Goal: Information Seeking & Learning: Check status

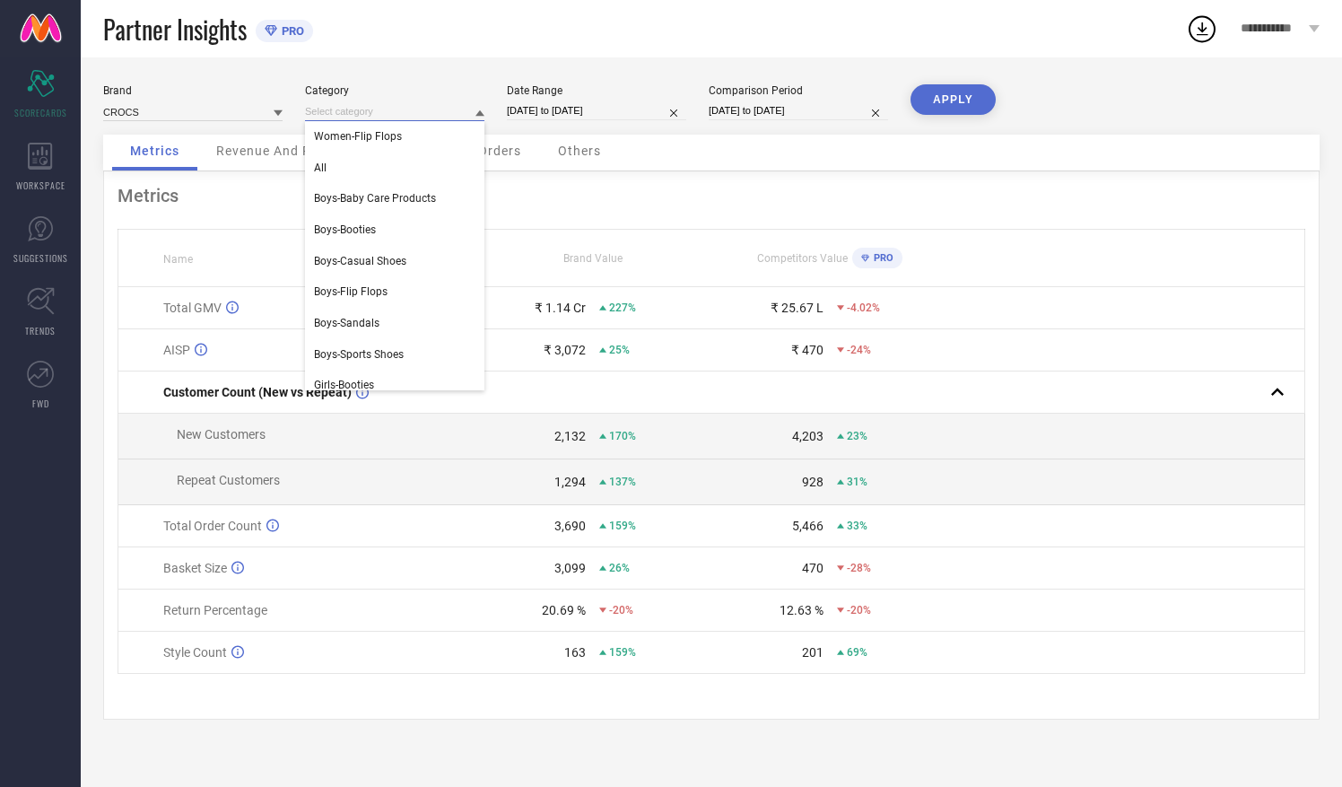
click at [474, 111] on input at bounding box center [394, 111] width 179 height 19
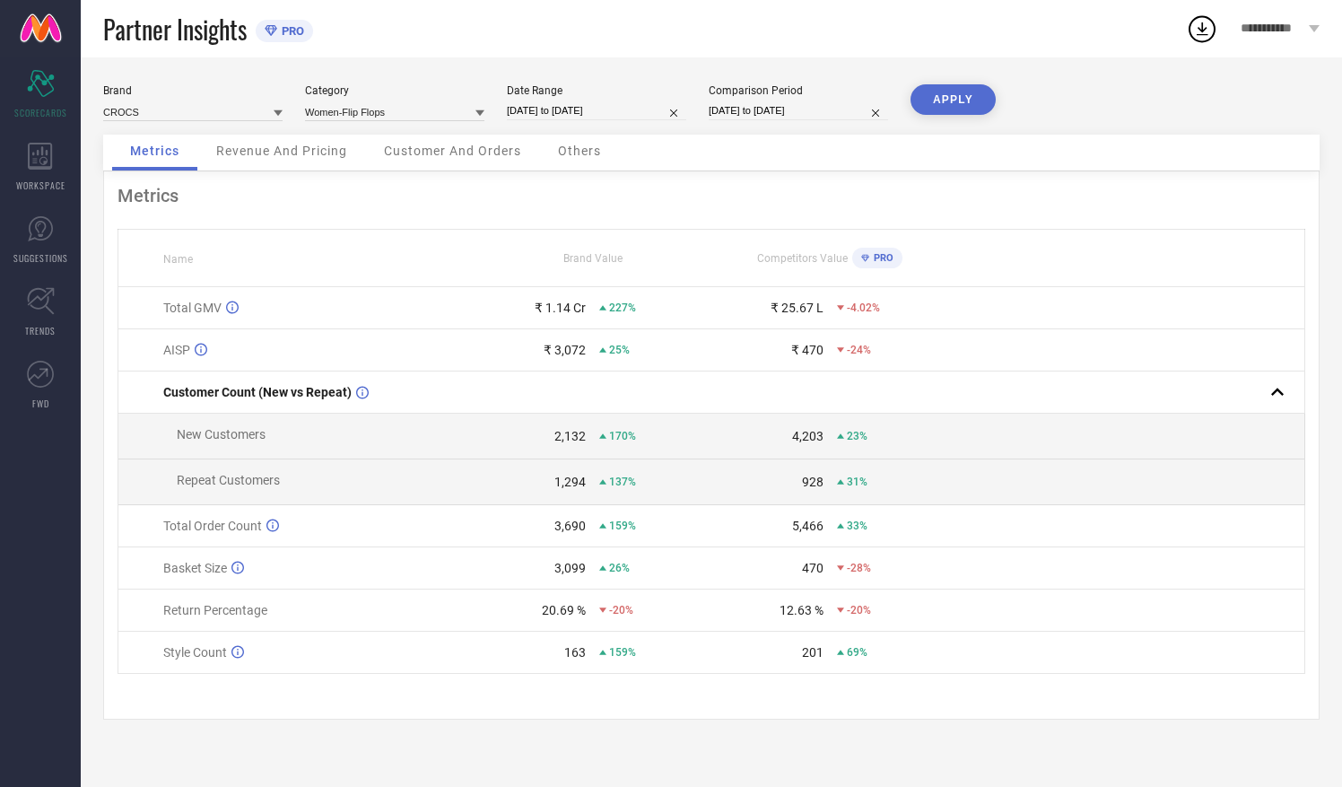
click at [483, 114] on icon at bounding box center [480, 113] width 9 height 9
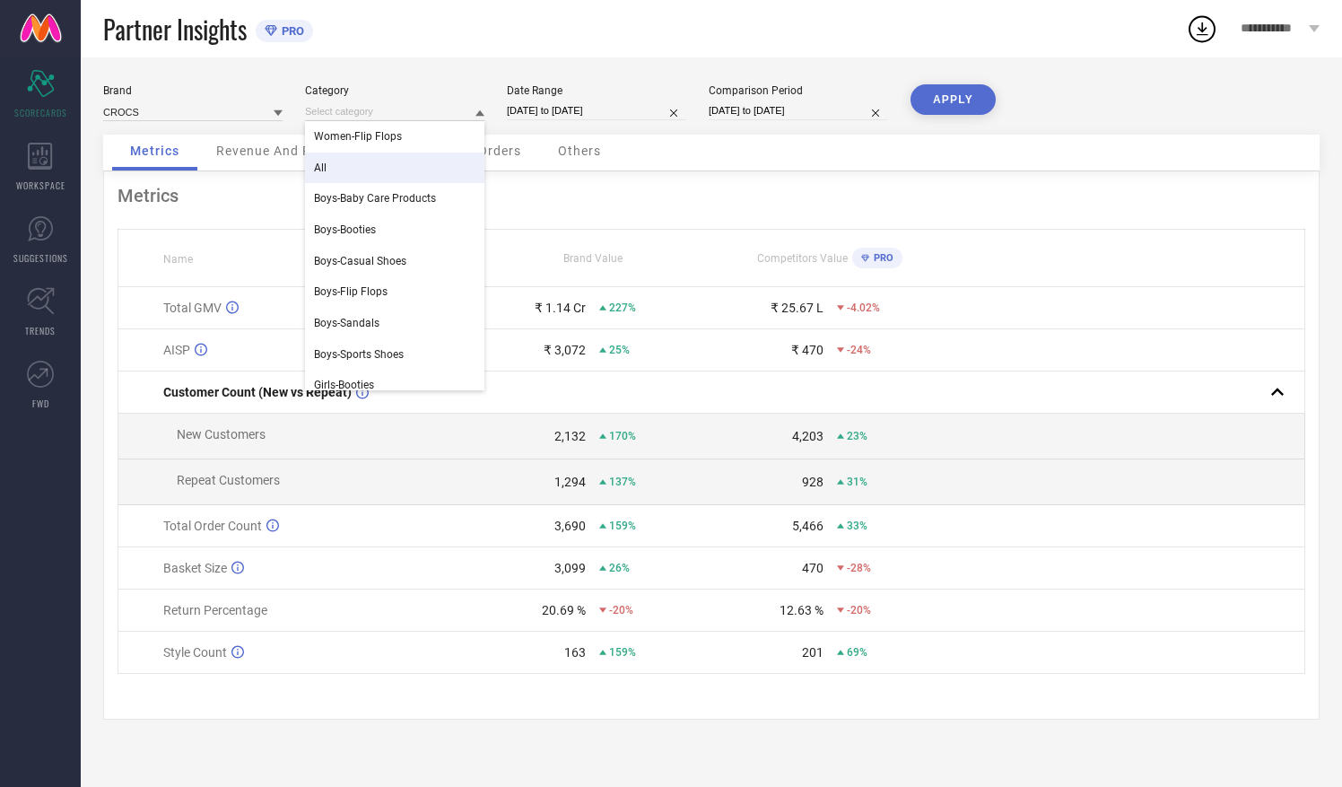
click at [364, 157] on div "All" at bounding box center [394, 168] width 179 height 31
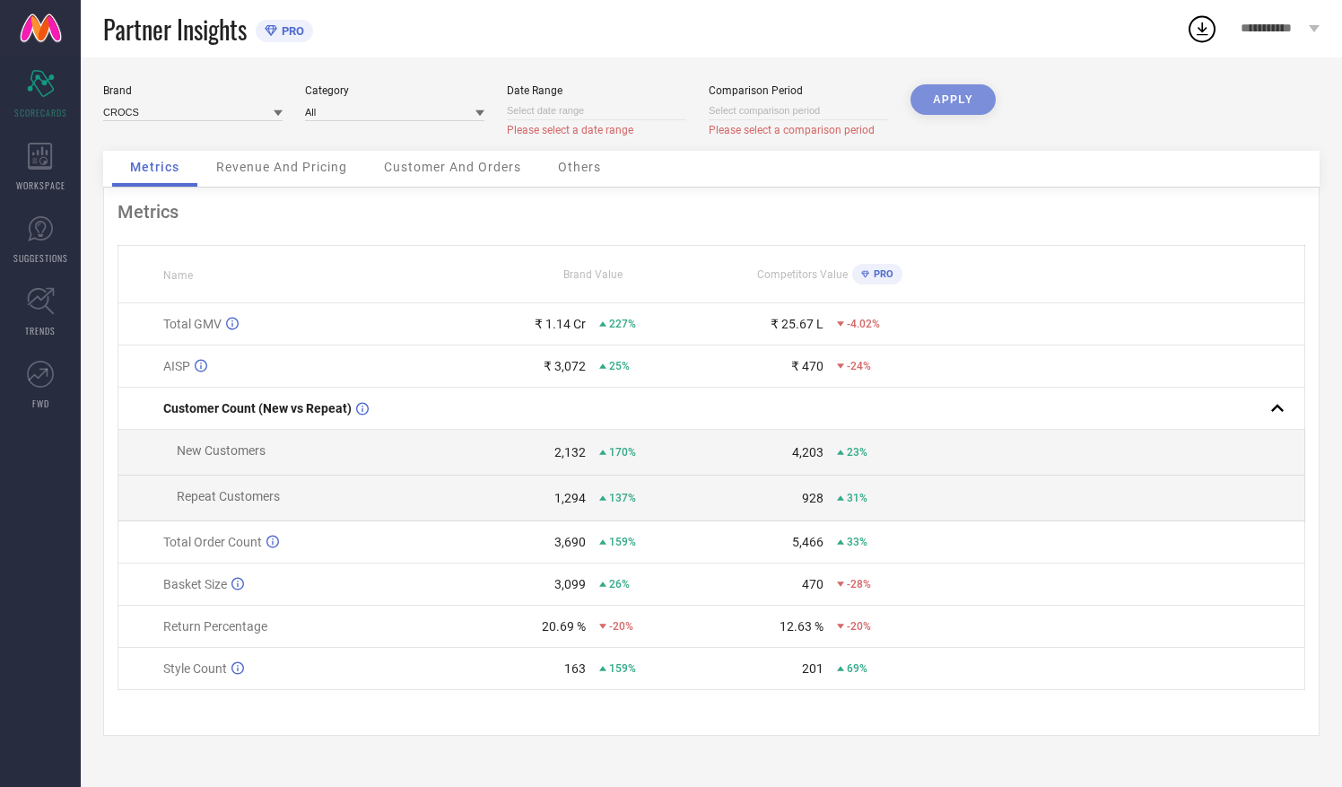
select select "8"
select select "2025"
select select "9"
select select "2025"
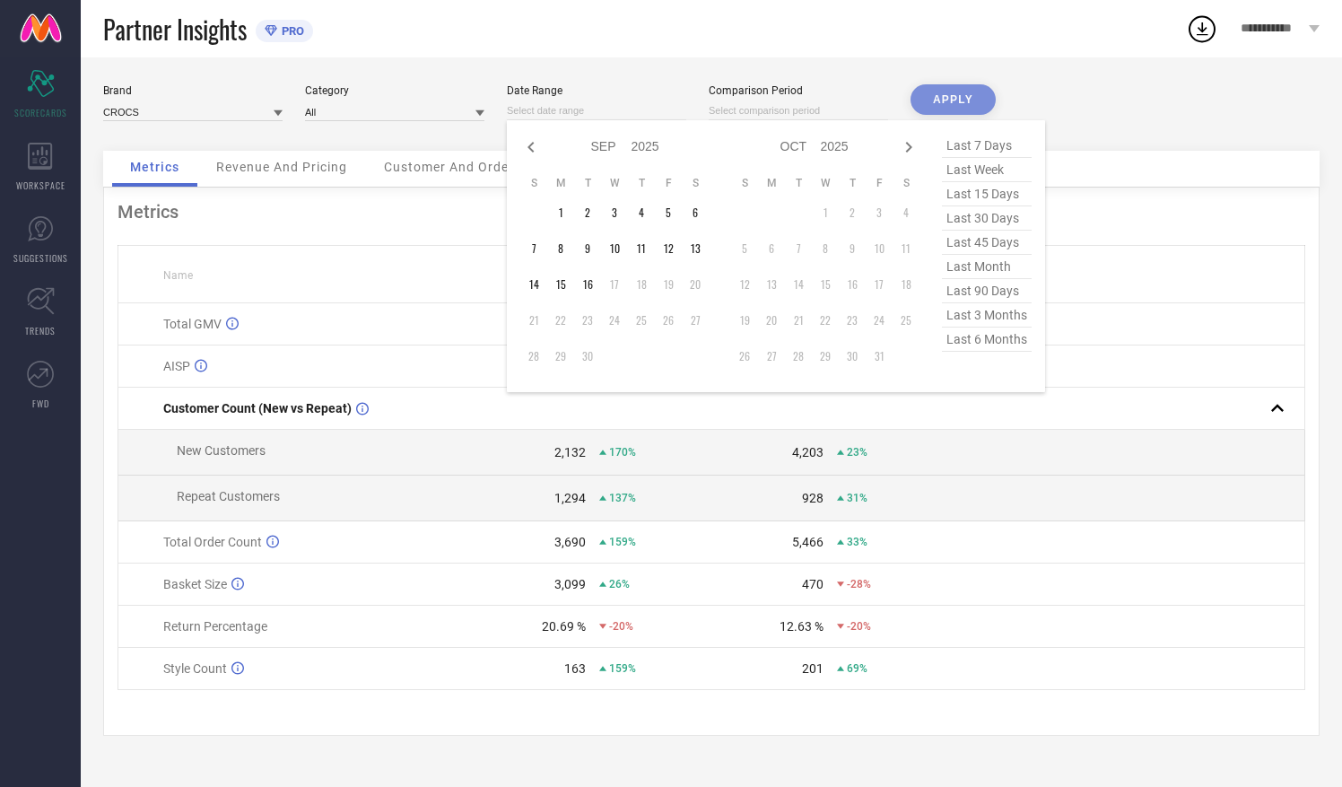
click at [614, 106] on input at bounding box center [596, 110] width 179 height 19
type input "After [DATE]"
click at [585, 291] on td "16" at bounding box center [587, 284] width 27 height 27
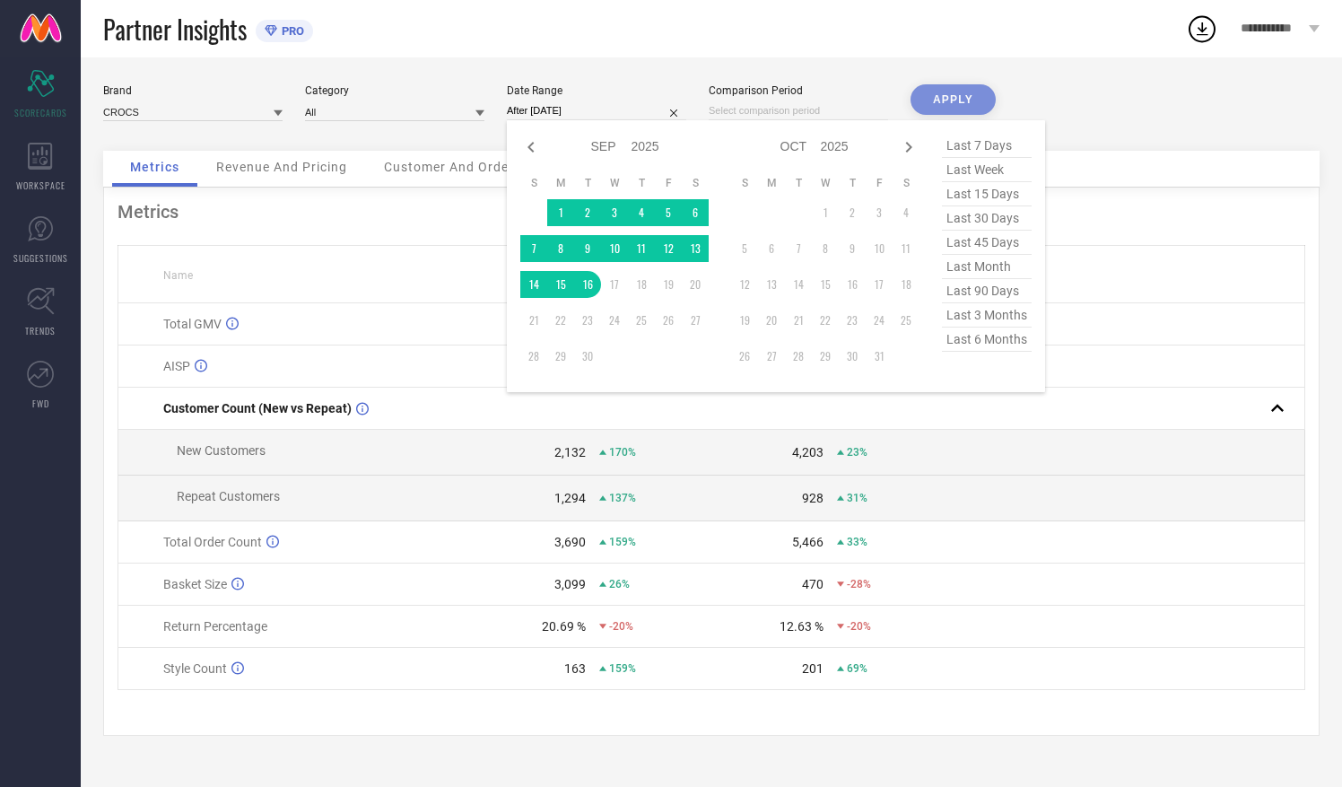
select select "8"
select select "2025"
select select "9"
select select "2025"
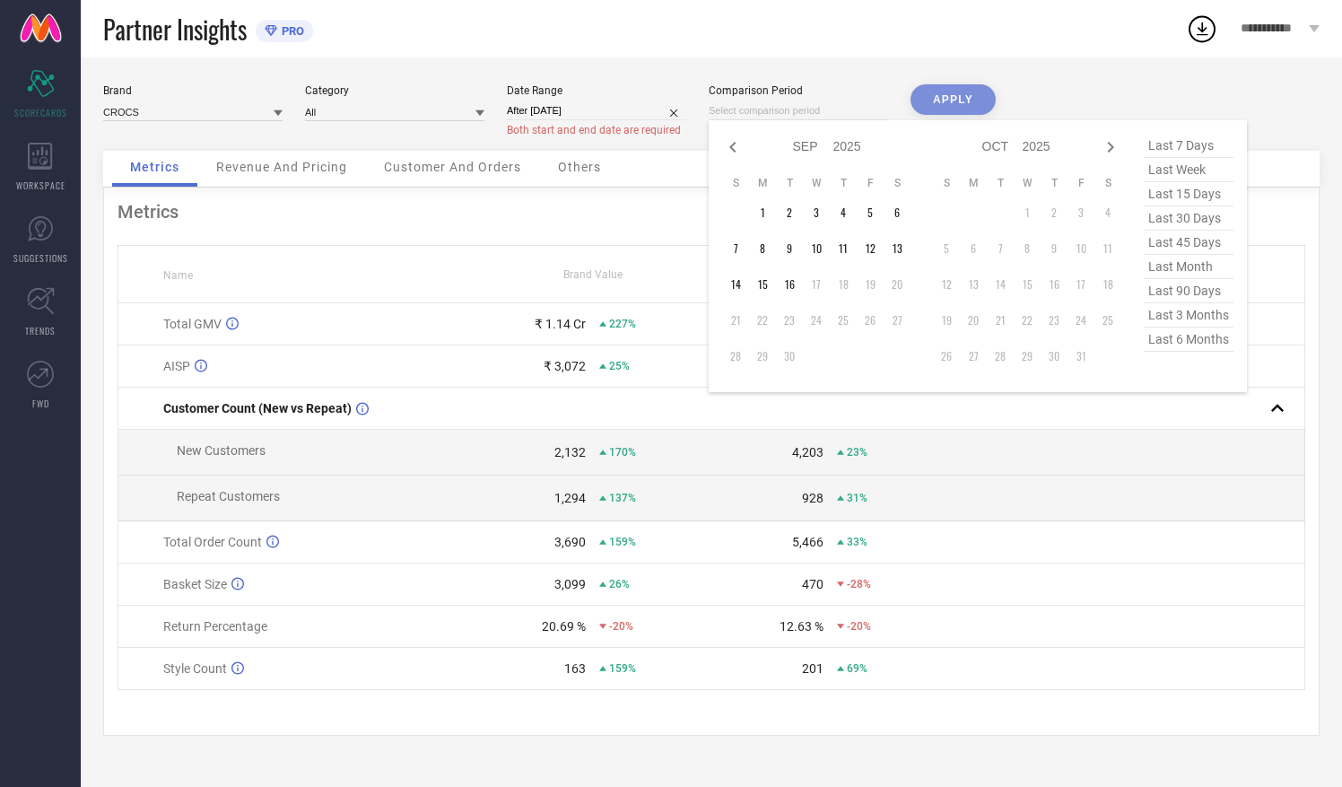
click at [764, 109] on input at bounding box center [798, 110] width 179 height 19
type input "After [DATE]"
click at [790, 291] on td "16" at bounding box center [789, 284] width 27 height 27
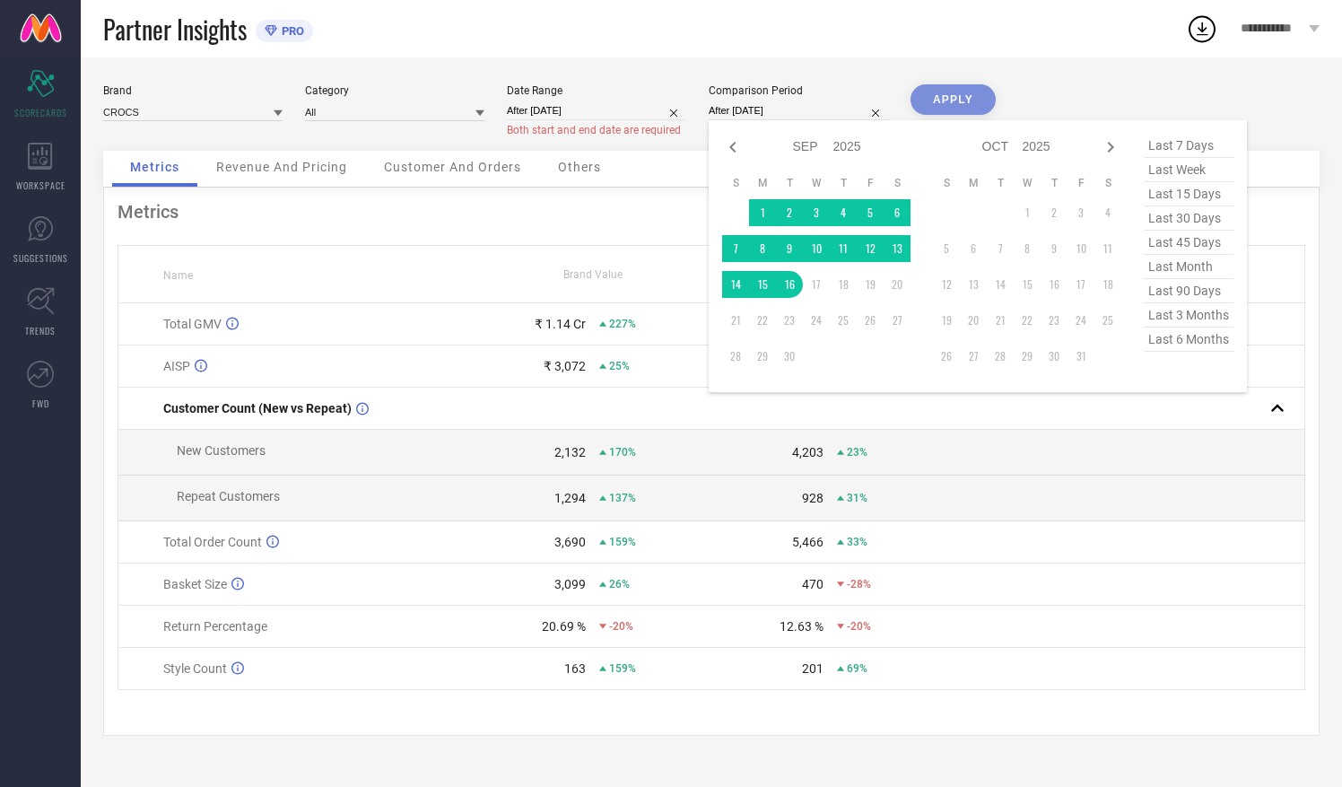
click at [956, 100] on div "APPLY" at bounding box center [953, 117] width 85 height 66
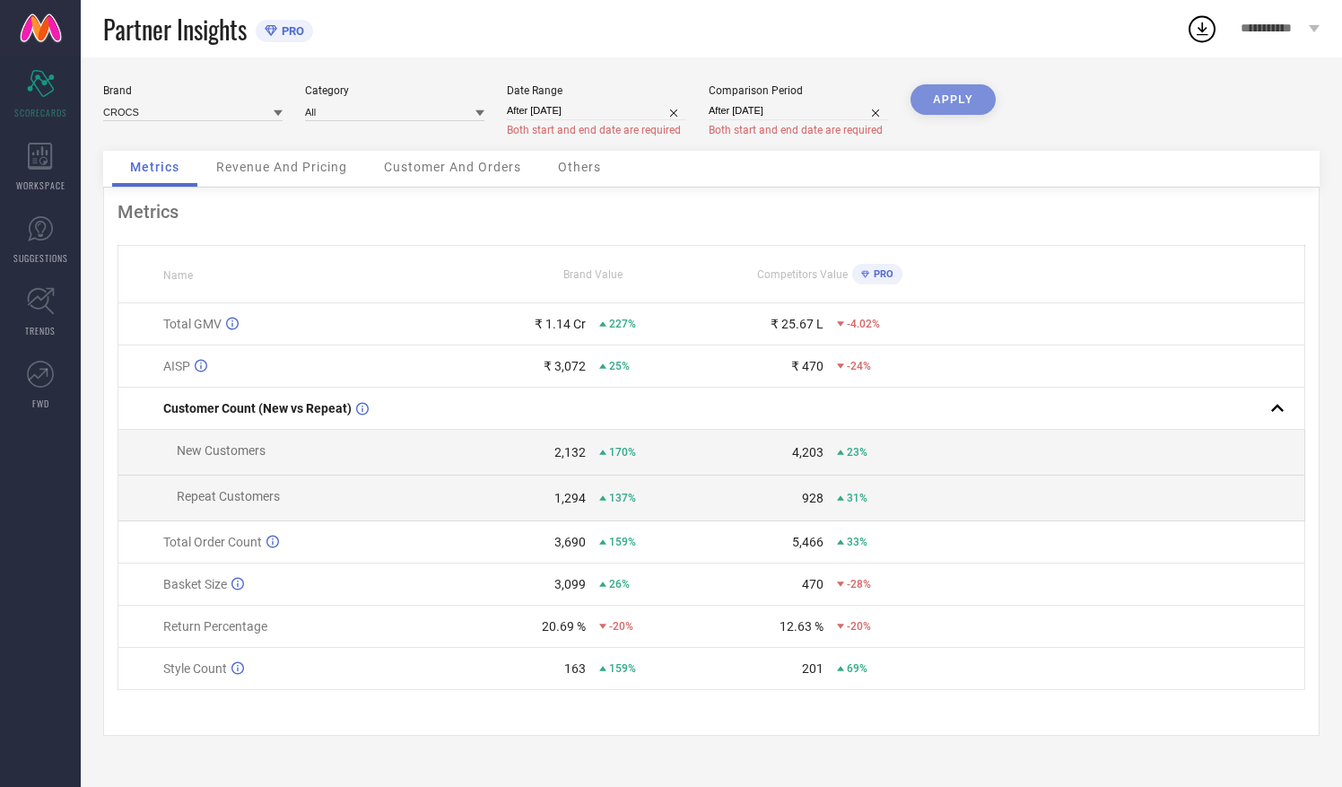
select select "8"
select select "2025"
select select "9"
select select "2025"
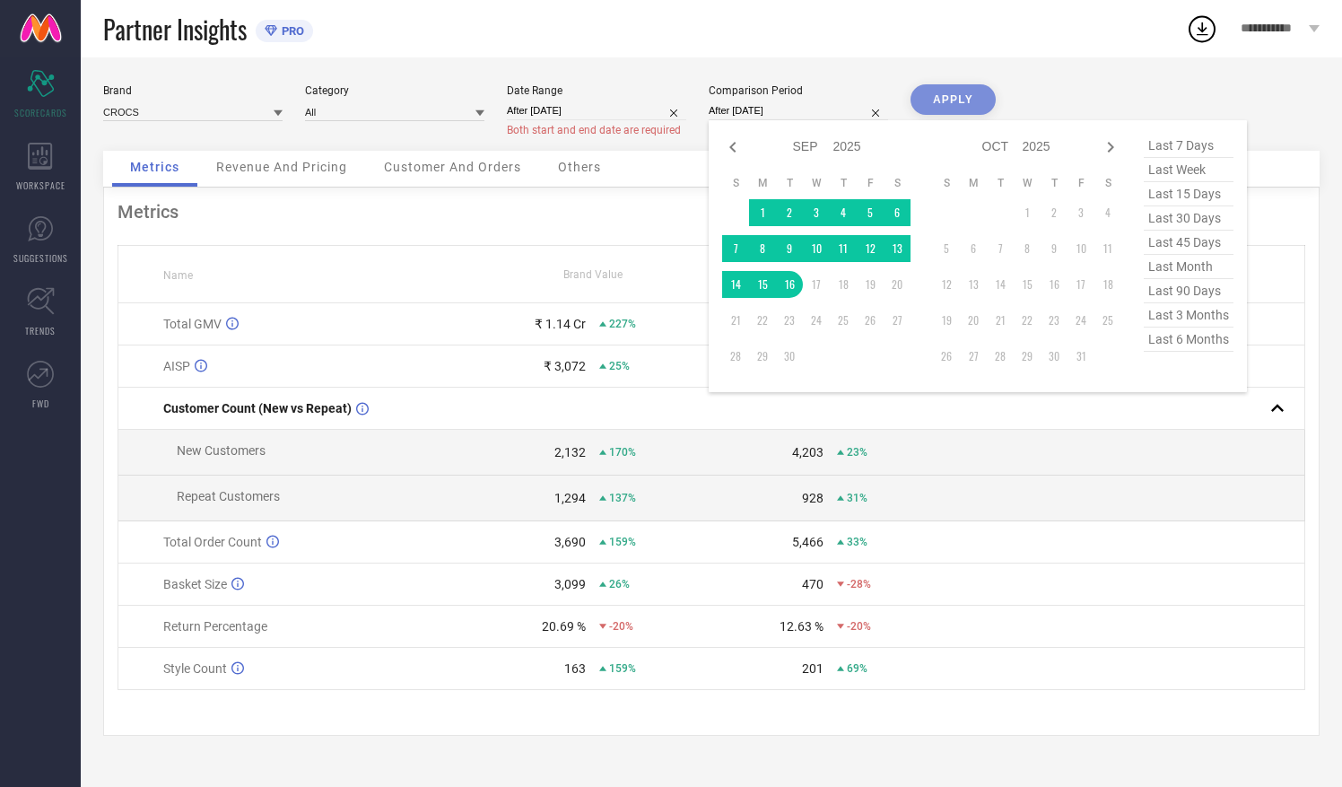
click at [804, 115] on input "After [DATE]" at bounding box center [798, 110] width 179 height 19
type input "[DATE] to [DATE]"
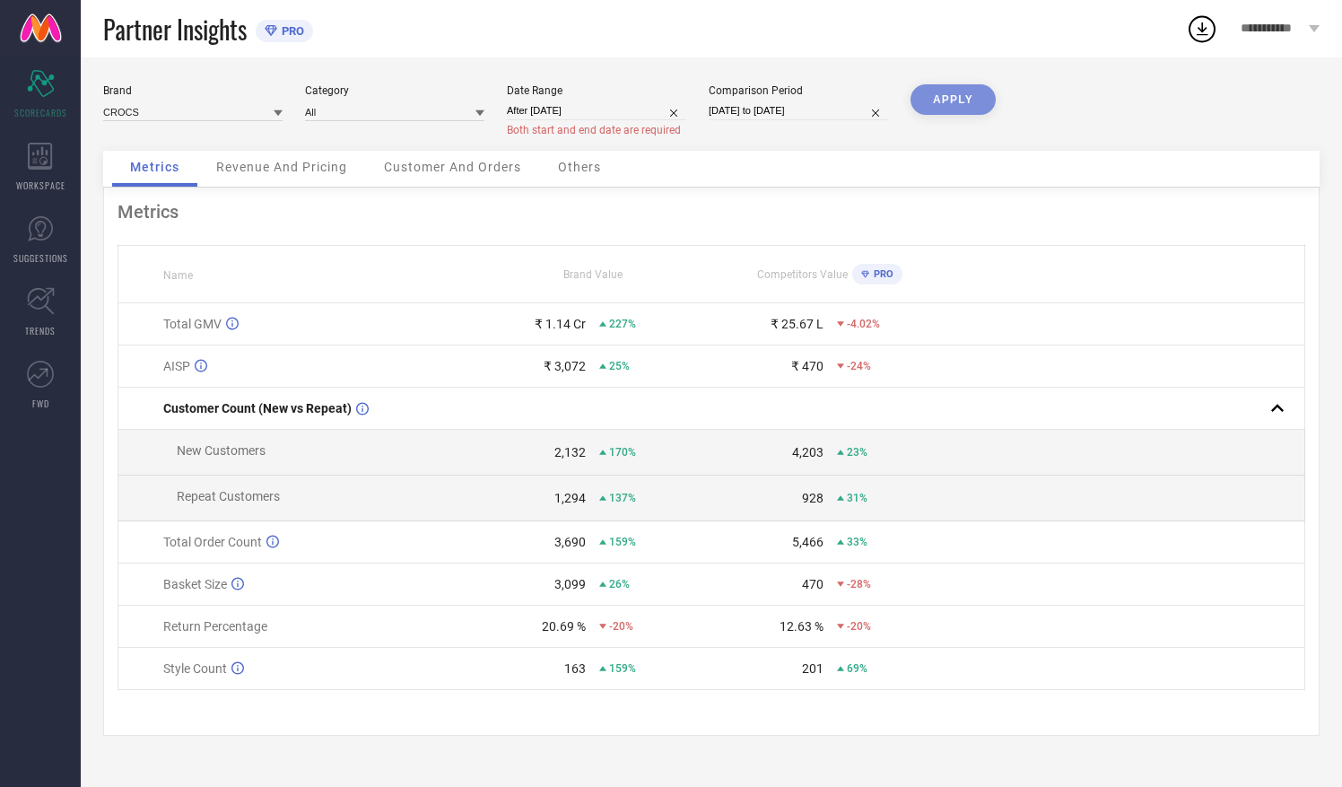
select select "8"
select select "2025"
select select "9"
select select "2025"
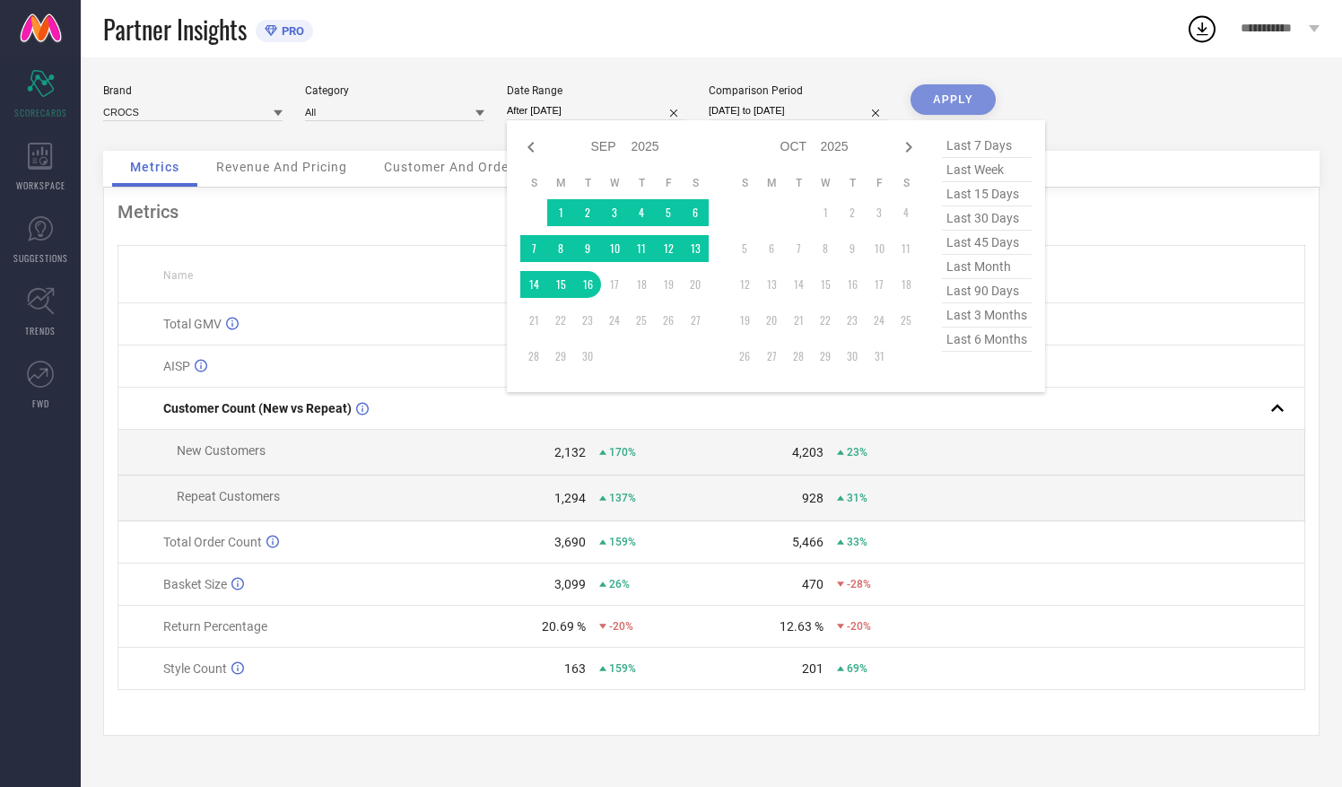
click at [564, 112] on input "After [DATE]" at bounding box center [596, 110] width 179 height 19
type input "[DATE] to [DATE]"
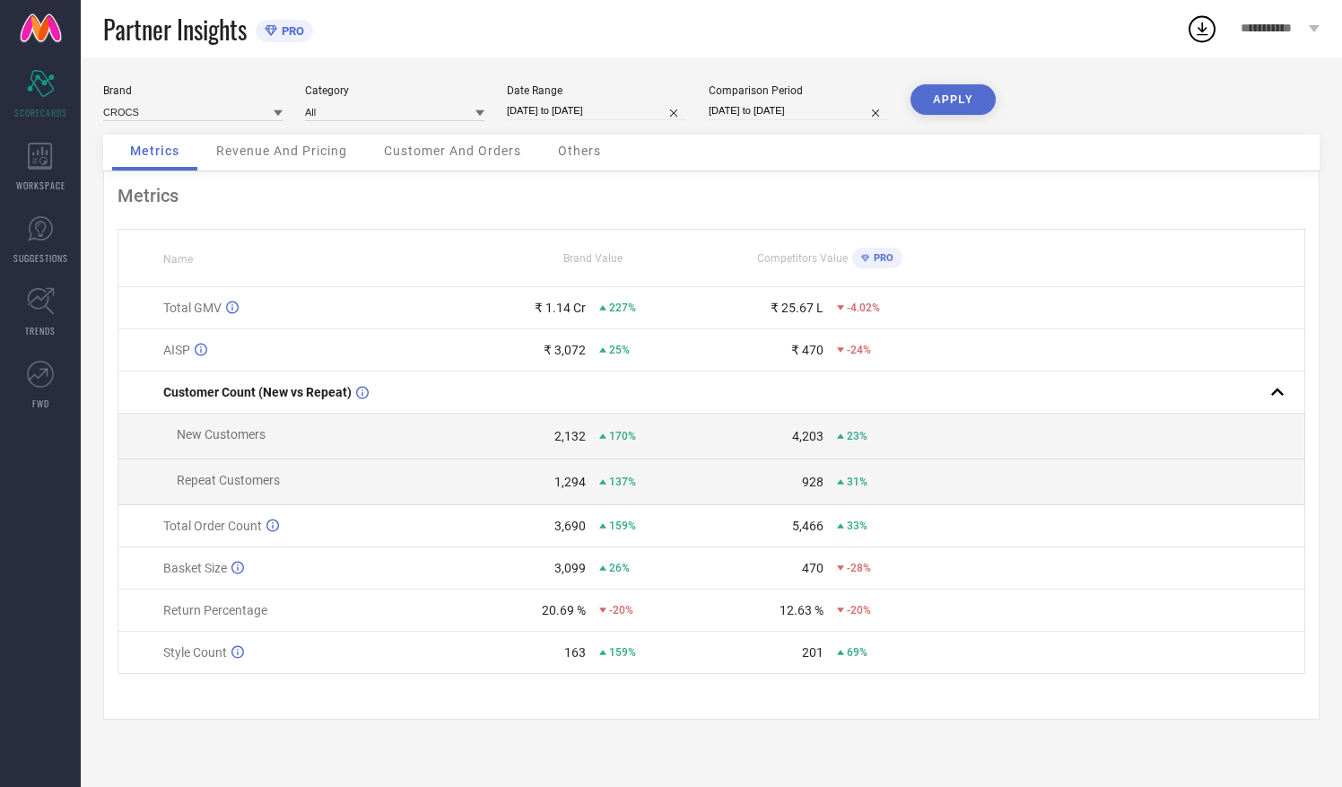
click at [956, 103] on button "APPLY" at bounding box center [953, 99] width 85 height 31
click at [309, 158] on span "Revenue And Pricing" at bounding box center [281, 151] width 131 height 14
